Goal: Information Seeking & Learning: Understand process/instructions

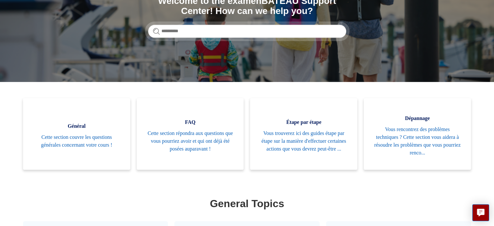
scroll to position [181, 0]
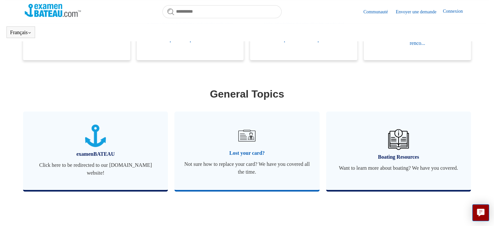
click at [243, 148] on link "Lost your card? Not sure how to replace your card? We have you covered all the …" at bounding box center [246, 150] width 145 height 78
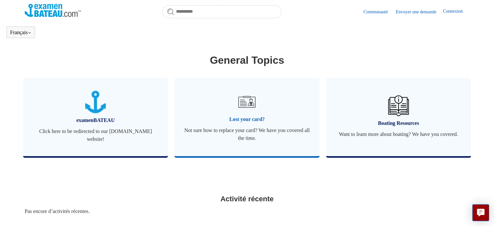
scroll to position [260, 0]
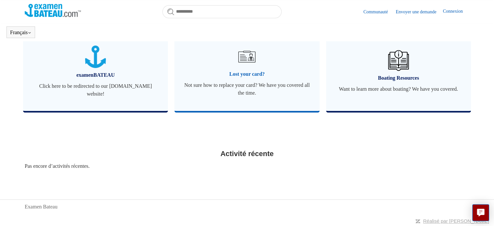
click at [242, 50] on img at bounding box center [247, 56] width 23 height 23
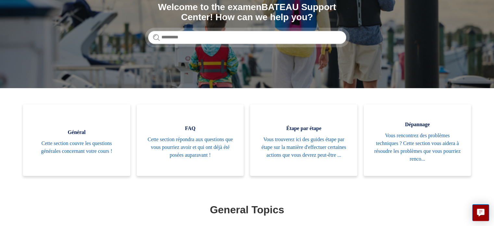
scroll to position [92, 0]
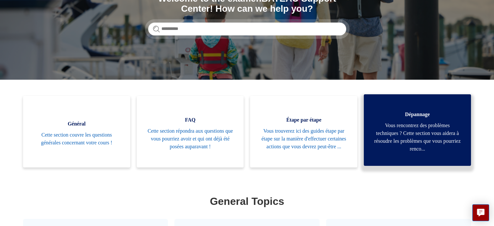
click at [399, 135] on span "Vous rencontrez des problèmes techniques ? Cette section vous aidera à résoudre…" at bounding box center [418, 137] width 88 height 31
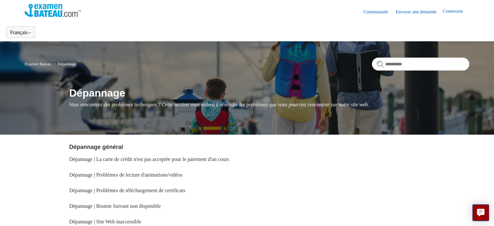
click at [34, 64] on link "Examen Bateau" at bounding box center [38, 63] width 27 height 5
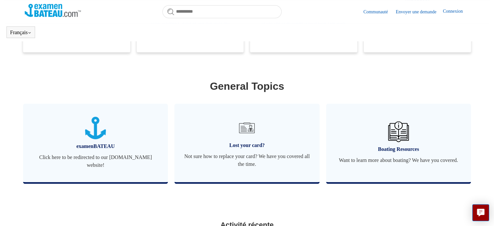
scroll to position [260, 0]
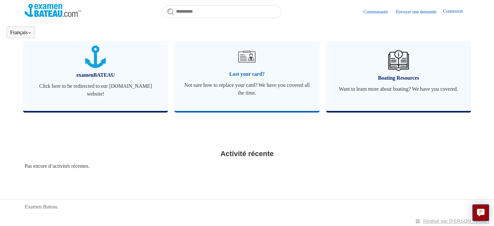
click at [268, 96] on span "Not sure how to replace your card? We have you covered all the time." at bounding box center [246, 89] width 125 height 16
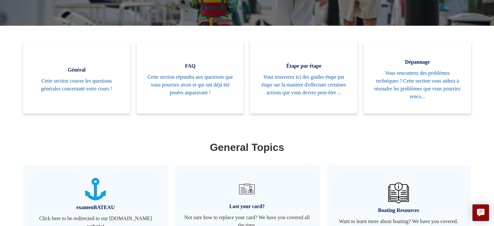
scroll to position [130, 0]
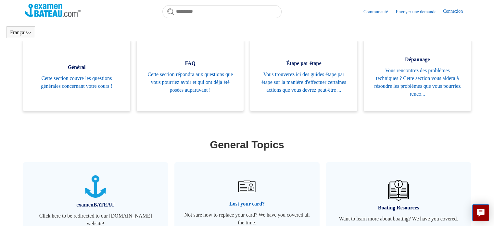
click at [244, 211] on span "Not sure how to replace your card? We have you covered all the time." at bounding box center [246, 219] width 125 height 16
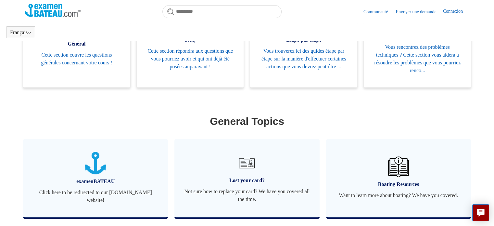
scroll to position [154, 0]
click at [244, 211] on link "Lost your card? Not sure how to replace your card? We have you covered all the …" at bounding box center [246, 177] width 145 height 78
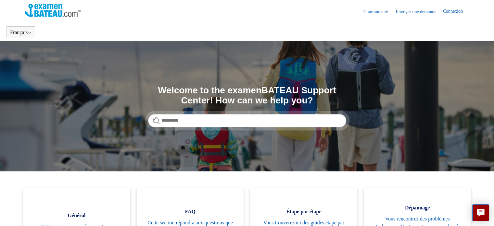
click at [39, 11] on img at bounding box center [53, 10] width 56 height 13
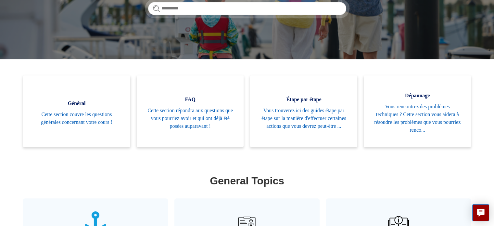
scroll to position [130, 0]
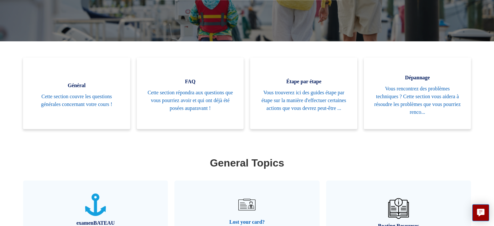
click at [263, 195] on link "Lost your card? Not sure how to replace your card? We have you covered all the …" at bounding box center [246, 219] width 145 height 78
